Goal: Transaction & Acquisition: Purchase product/service

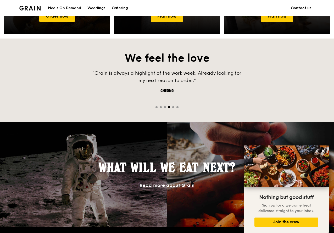
scroll to position [349, 0]
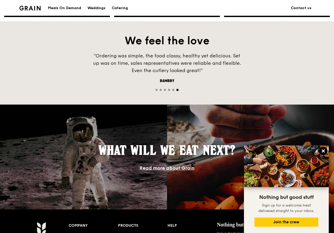
click at [323, 151] on icon at bounding box center [323, 150] width 3 height 3
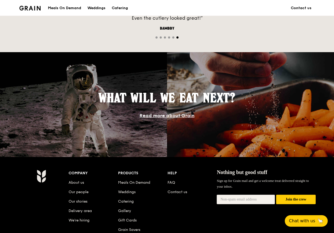
scroll to position [411, 0]
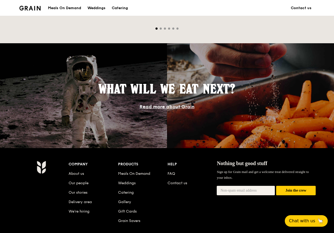
drag, startPoint x: 334, startPoint y: 156, endPoint x: 341, endPoint y: 103, distance: 53.9
click at [256, 117] on div "What will we eat next? Read more about Grain" at bounding box center [167, 95] width 334 height 105
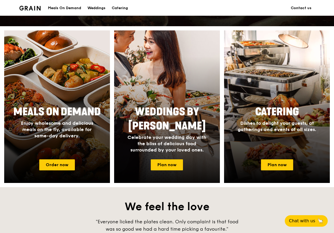
scroll to position [157, 0]
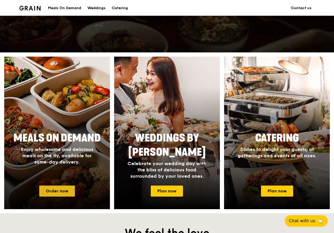
click at [53, 186] on link "Order now" at bounding box center [57, 190] width 36 height 11
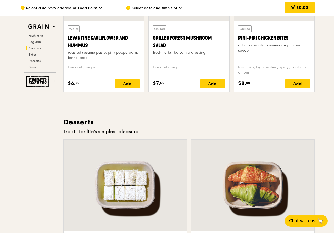
scroll to position [320, 0]
